Goal: Complete application form

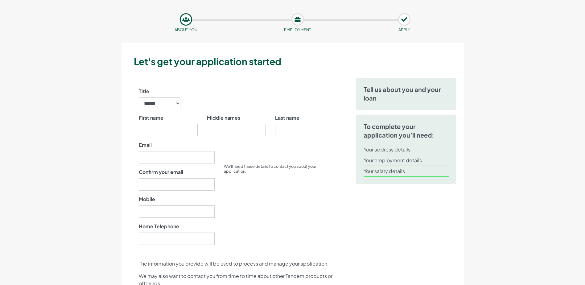
scroll to position [31, 0]
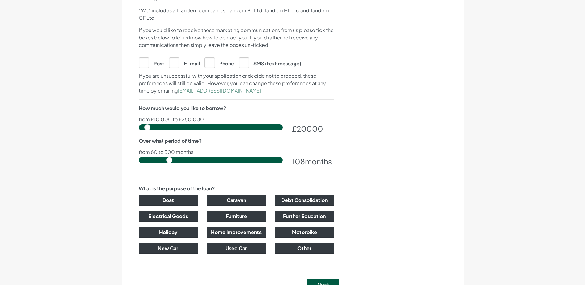
scroll to position [309, 0]
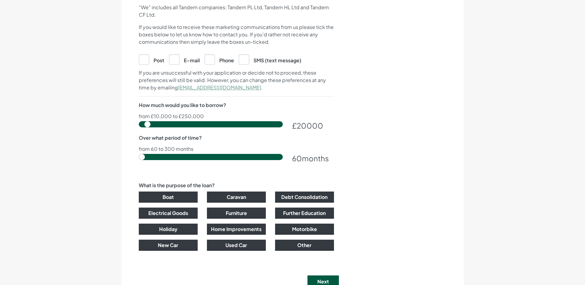
drag, startPoint x: 254, startPoint y: 164, endPoint x: 122, endPoint y: 126, distance: 137.3
type input "60"
click at [139, 154] on input "range" at bounding box center [211, 157] width 144 height 6
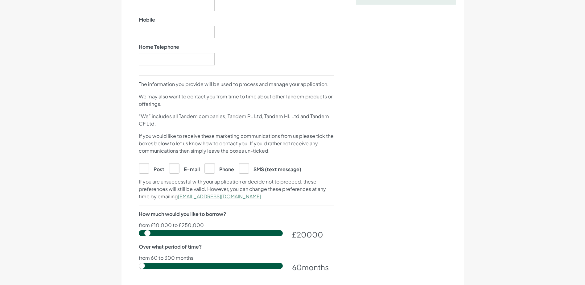
scroll to position [247, 0]
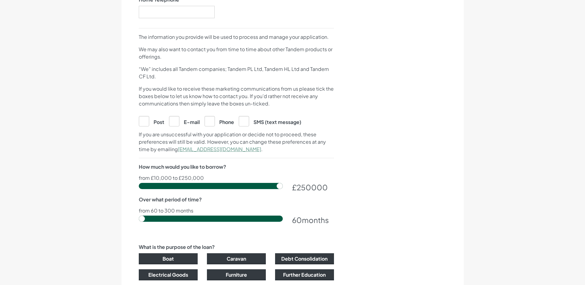
drag, startPoint x: 149, startPoint y: 185, endPoint x: 294, endPoint y: 192, distance: 145.2
type input "250000"
click at [283, 189] on input "range" at bounding box center [211, 186] width 144 height 6
type input "60"
drag, startPoint x: 144, startPoint y: 216, endPoint x: 147, endPoint y: 209, distance: 7.7
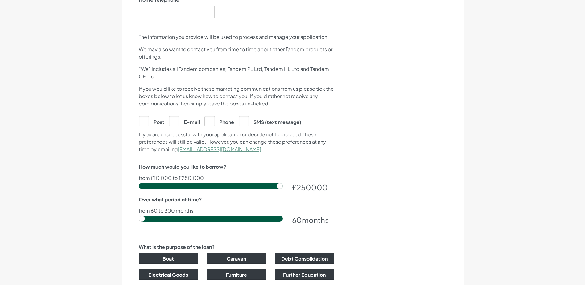
click at [139, 216] on input "range" at bounding box center [211, 219] width 144 height 6
drag, startPoint x: 280, startPoint y: 187, endPoint x: 170, endPoint y: 187, distance: 110.5
type input "60000"
click at [171, 188] on input "range" at bounding box center [211, 186] width 144 height 6
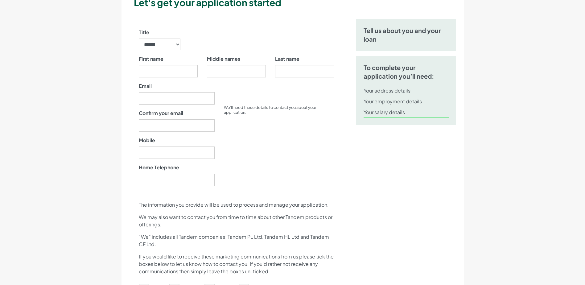
scroll to position [43, 0]
